Goal: Find specific page/section

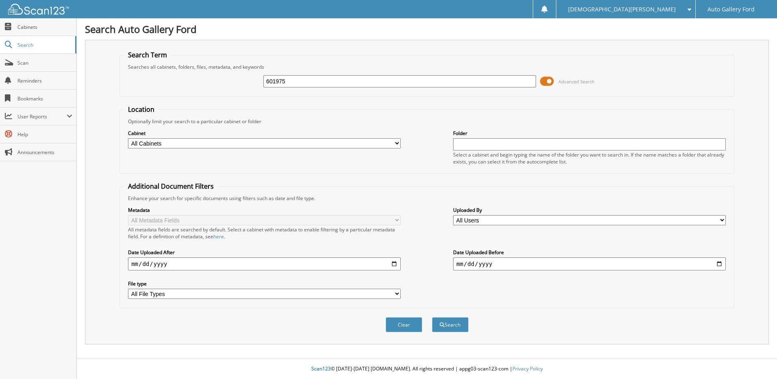
type input "601975"
click at [432, 317] on button "Search" at bounding box center [450, 324] width 37 height 15
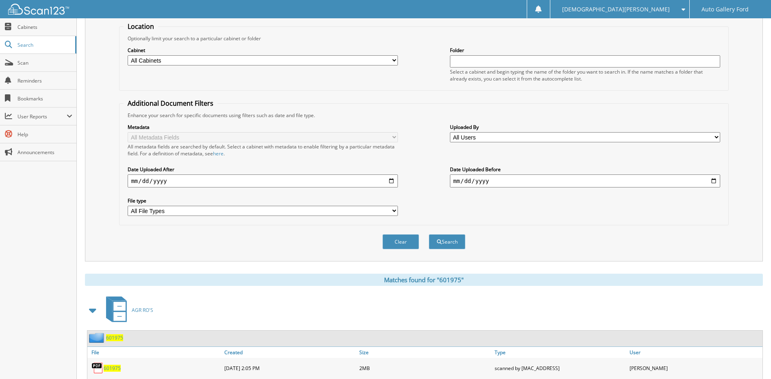
scroll to position [121, 0]
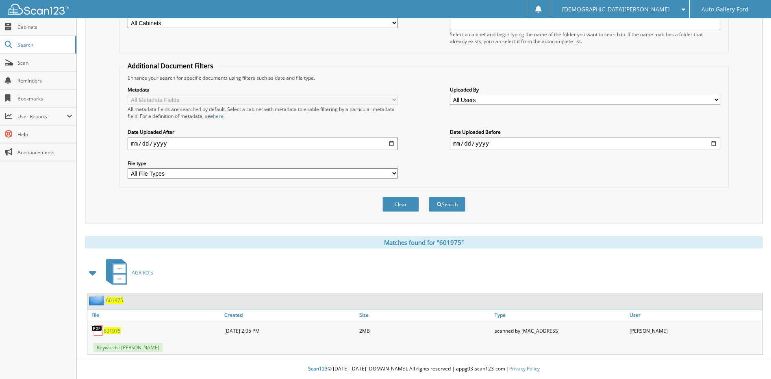
click at [110, 330] on span "601975" at bounding box center [112, 330] width 17 height 7
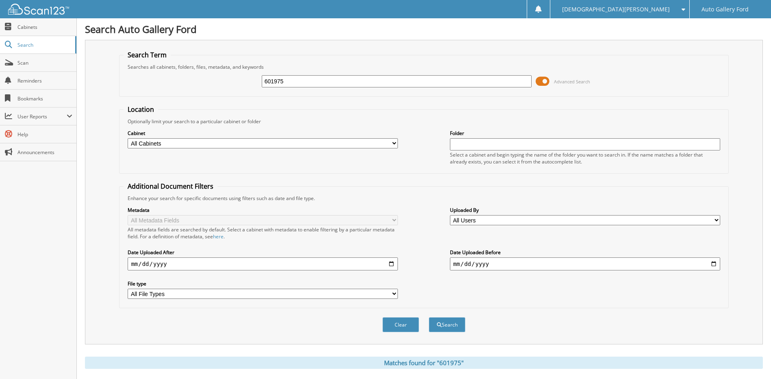
drag, startPoint x: 232, startPoint y: 81, endPoint x: 189, endPoint y: 76, distance: 44.2
click at [202, 81] on div "601975 Advanced Search" at bounding box center [424, 81] width 600 height 22
type input "DENNIS JONES"
click at [429, 317] on button "Search" at bounding box center [447, 324] width 37 height 15
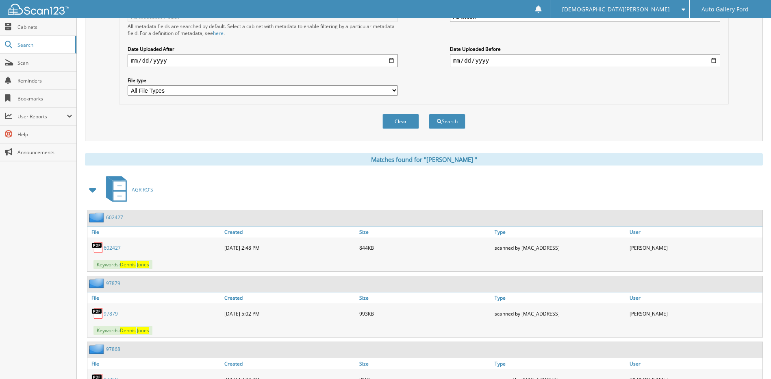
click at [114, 247] on link "6 0 2 4 2 7" at bounding box center [112, 247] width 17 height 7
